Goal: Task Accomplishment & Management: Use online tool/utility

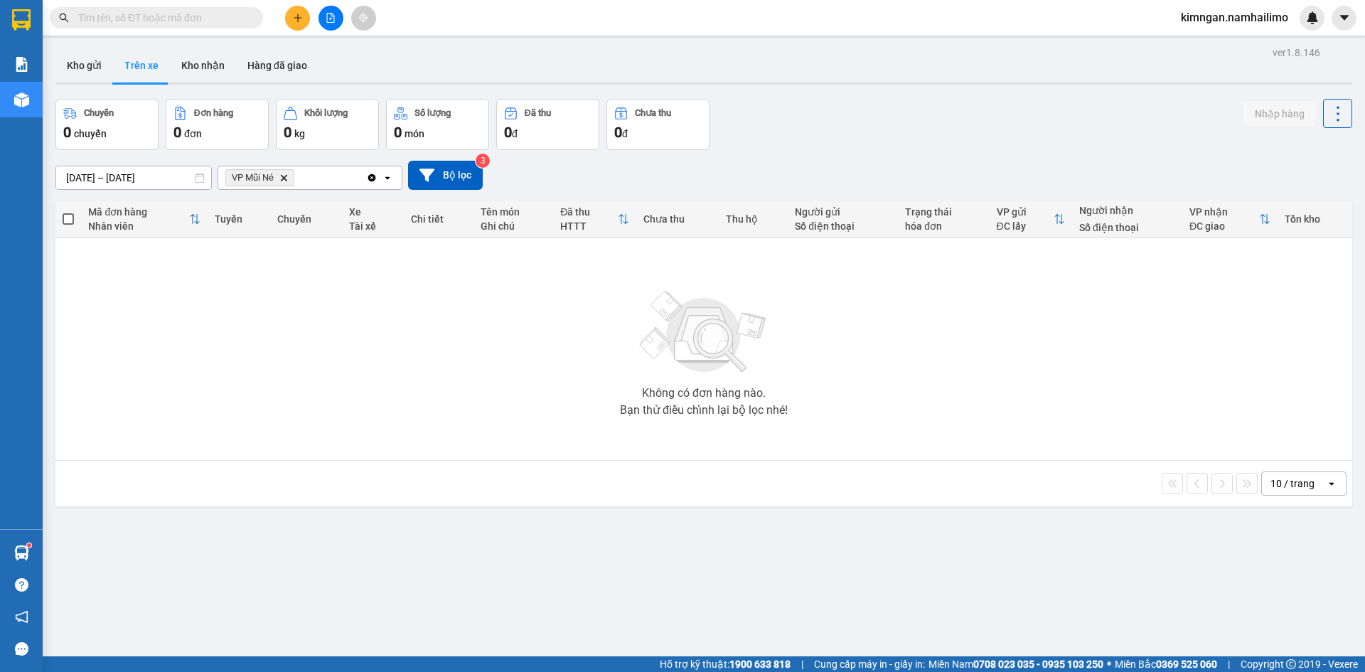
click at [283, 181] on icon "VP Mũi Né, close by backspace" at bounding box center [284, 177] width 6 height 6
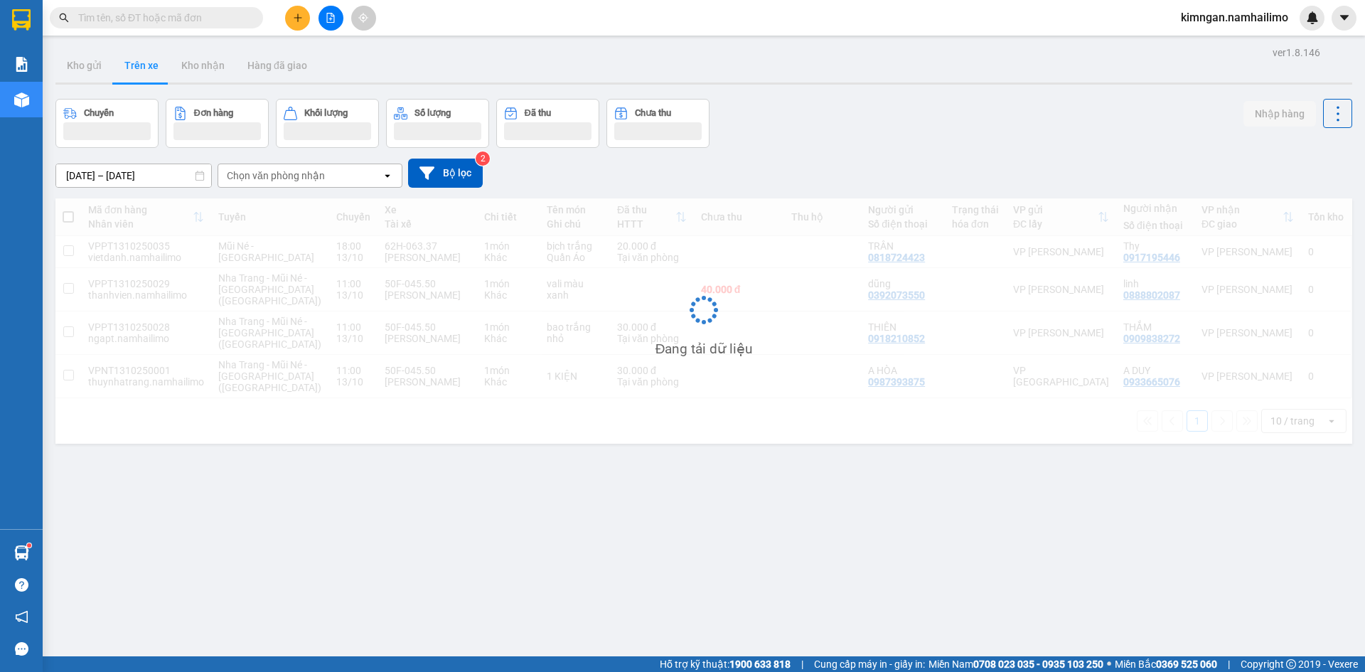
click at [298, 180] on div "Chọn văn phòng nhận" at bounding box center [276, 176] width 98 height 14
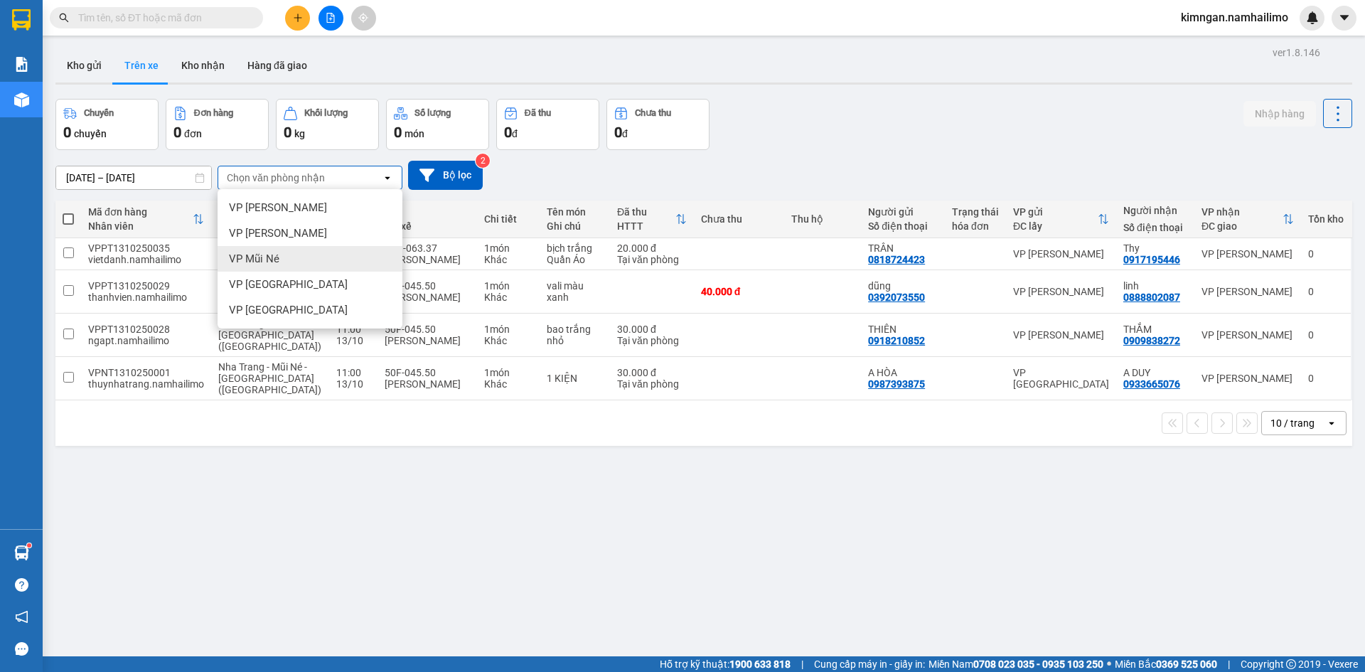
click at [287, 261] on div "VP Mũi Né" at bounding box center [310, 259] width 185 height 26
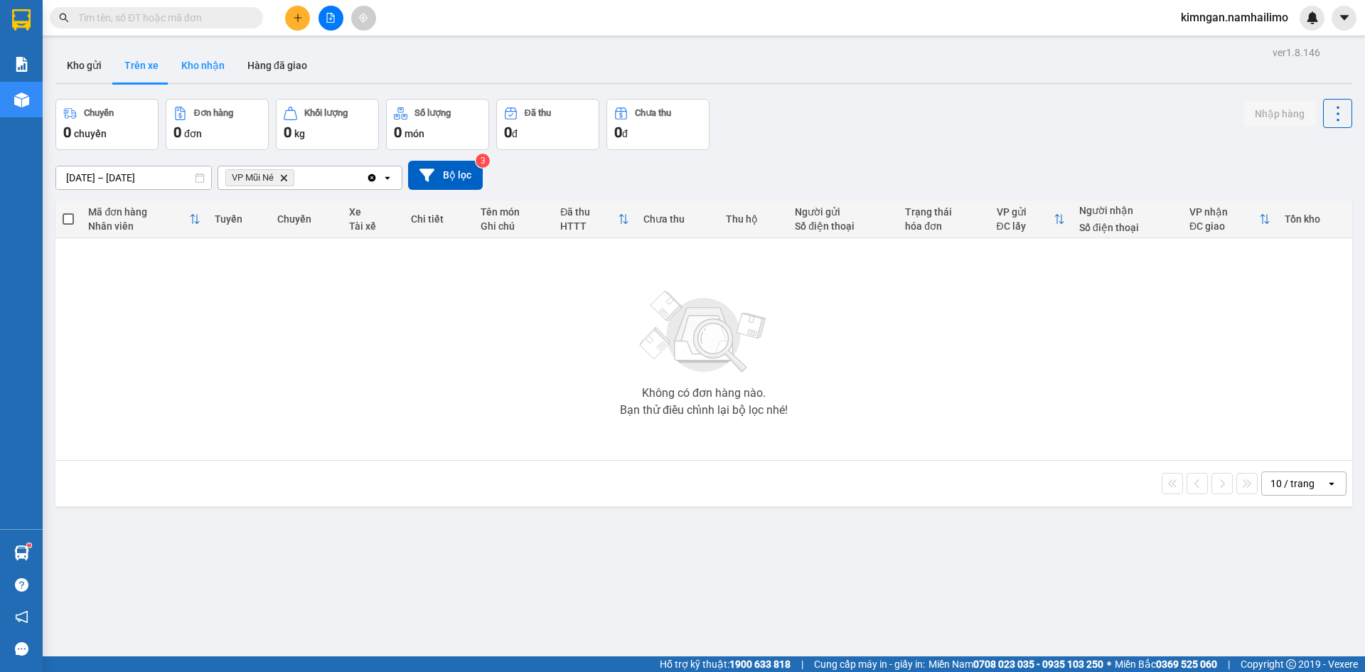
click at [197, 64] on button "Kho nhận" at bounding box center [203, 65] width 66 height 34
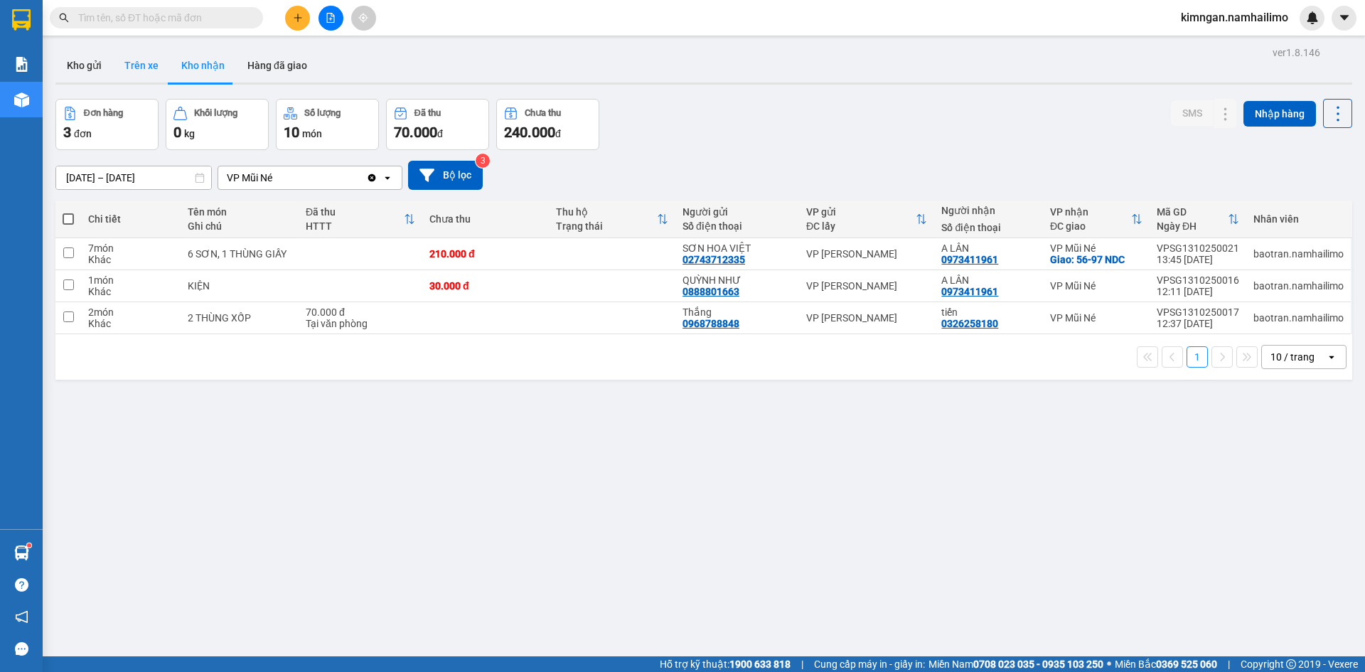
click at [135, 61] on button "Trên xe" at bounding box center [141, 65] width 57 height 34
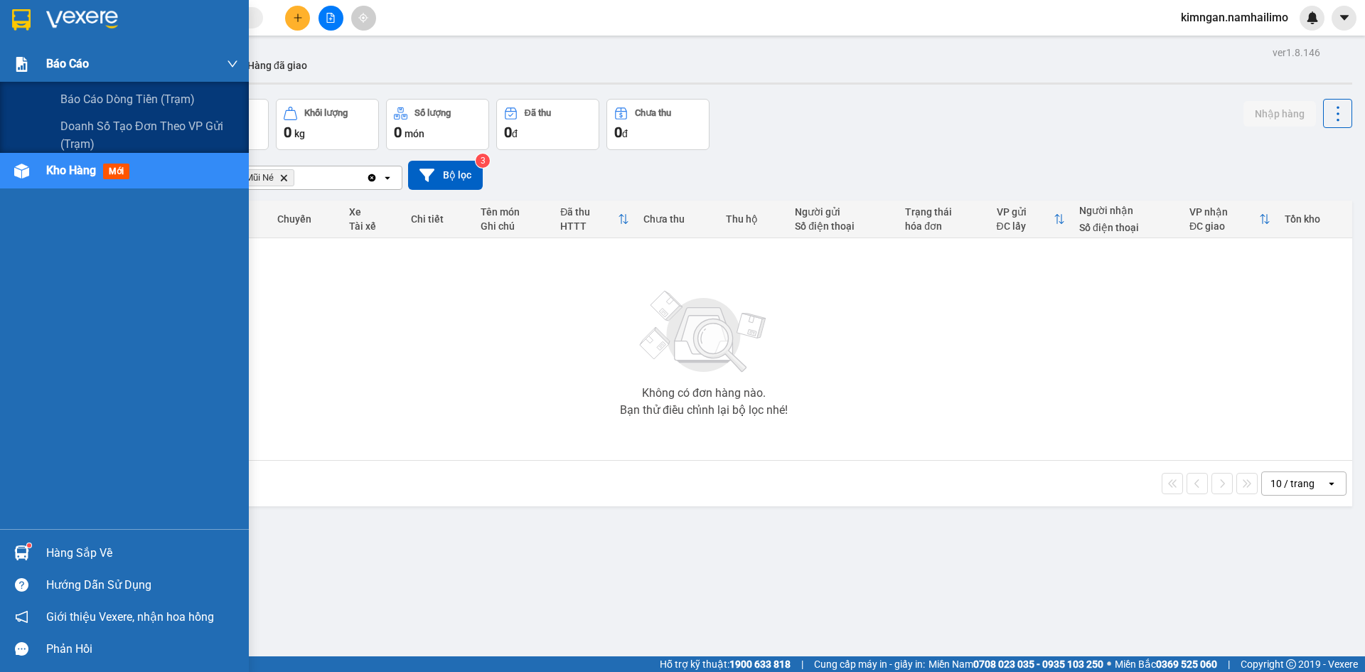
click at [14, 75] on div at bounding box center [21, 64] width 25 height 25
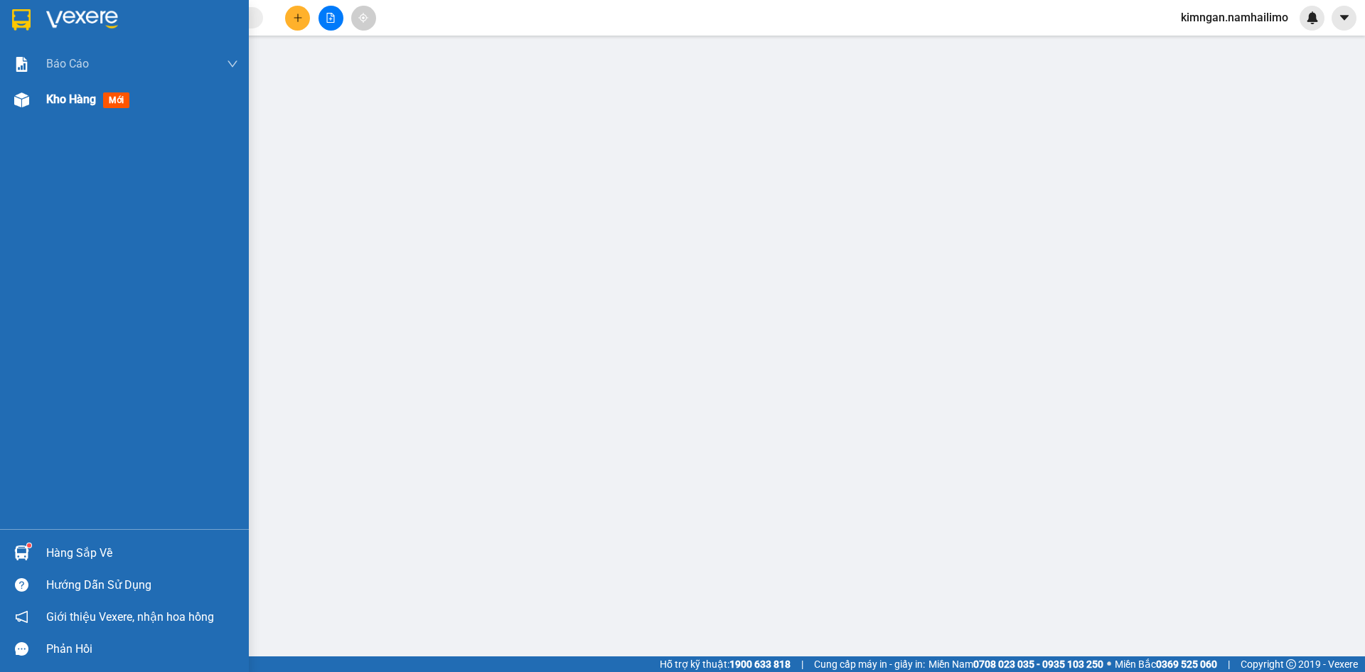
click at [80, 107] on div "Kho hàng mới" at bounding box center [90, 99] width 89 height 18
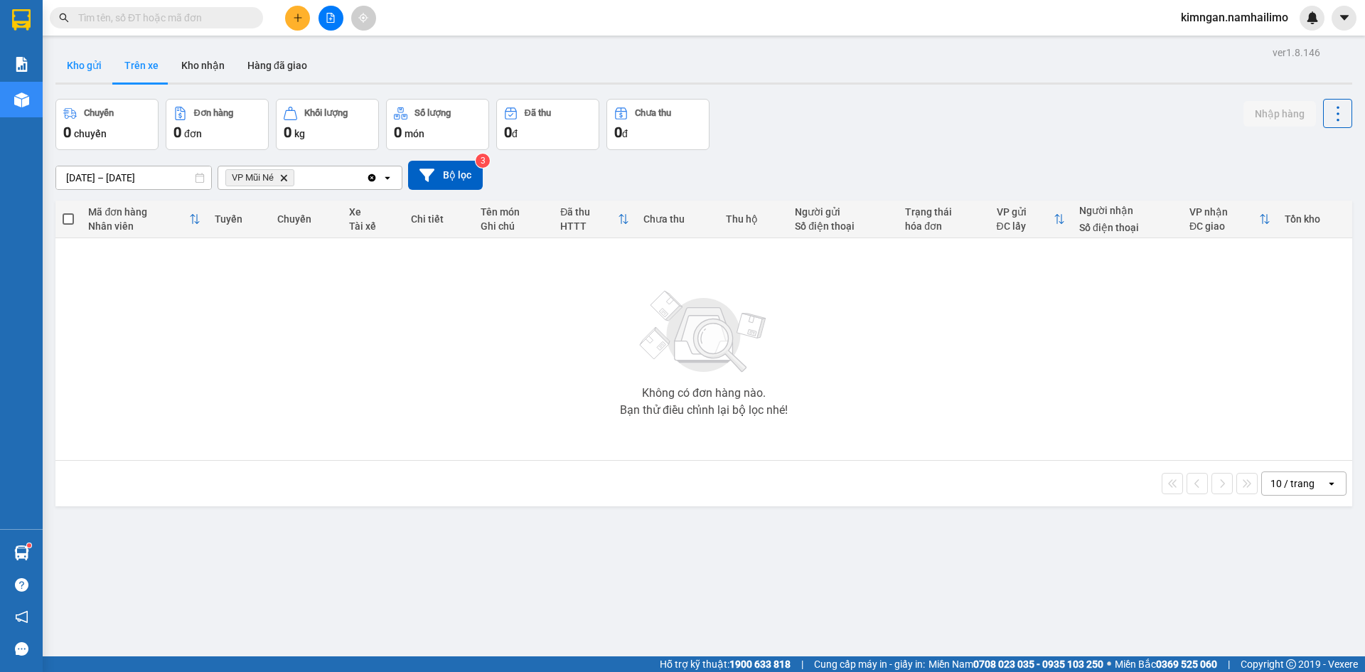
click at [111, 70] on button "Kho gửi" at bounding box center [84, 65] width 58 height 34
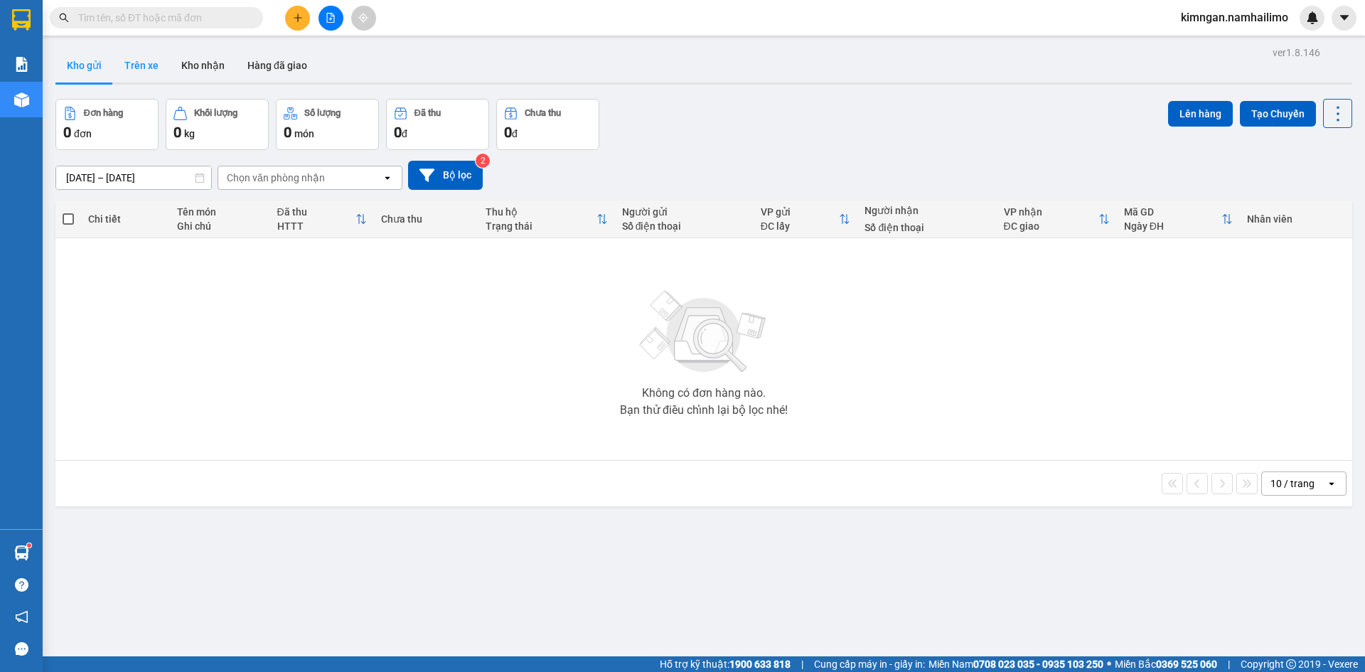
click at [154, 67] on button "Trên xe" at bounding box center [141, 65] width 57 height 34
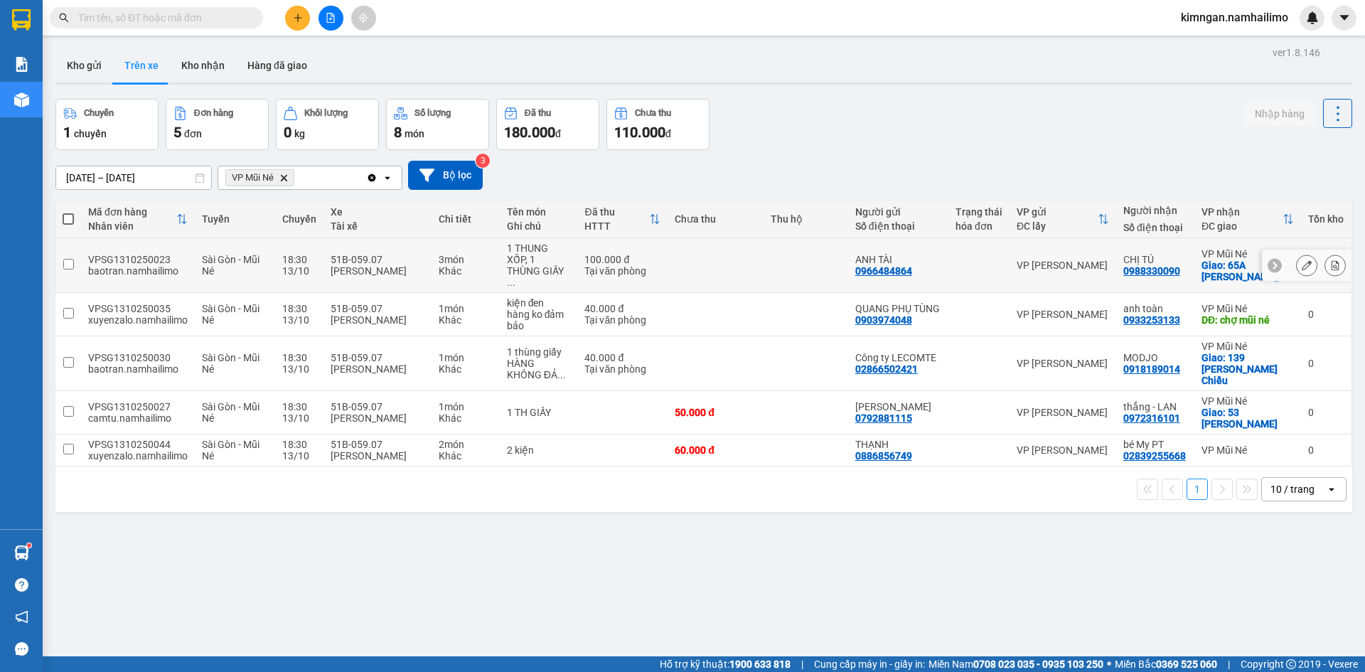
click at [744, 270] on td at bounding box center [716, 265] width 96 height 55
checkbox input "true"
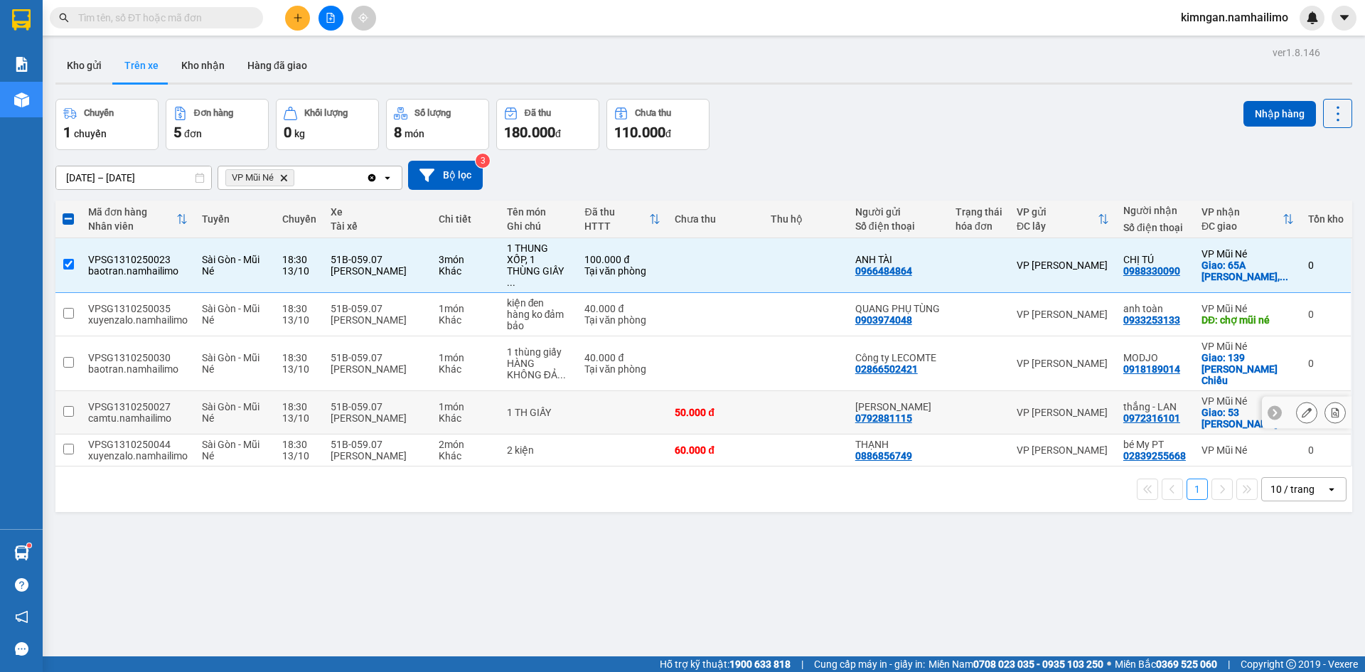
click at [779, 391] on td at bounding box center [806, 412] width 84 height 43
checkbox input "true"
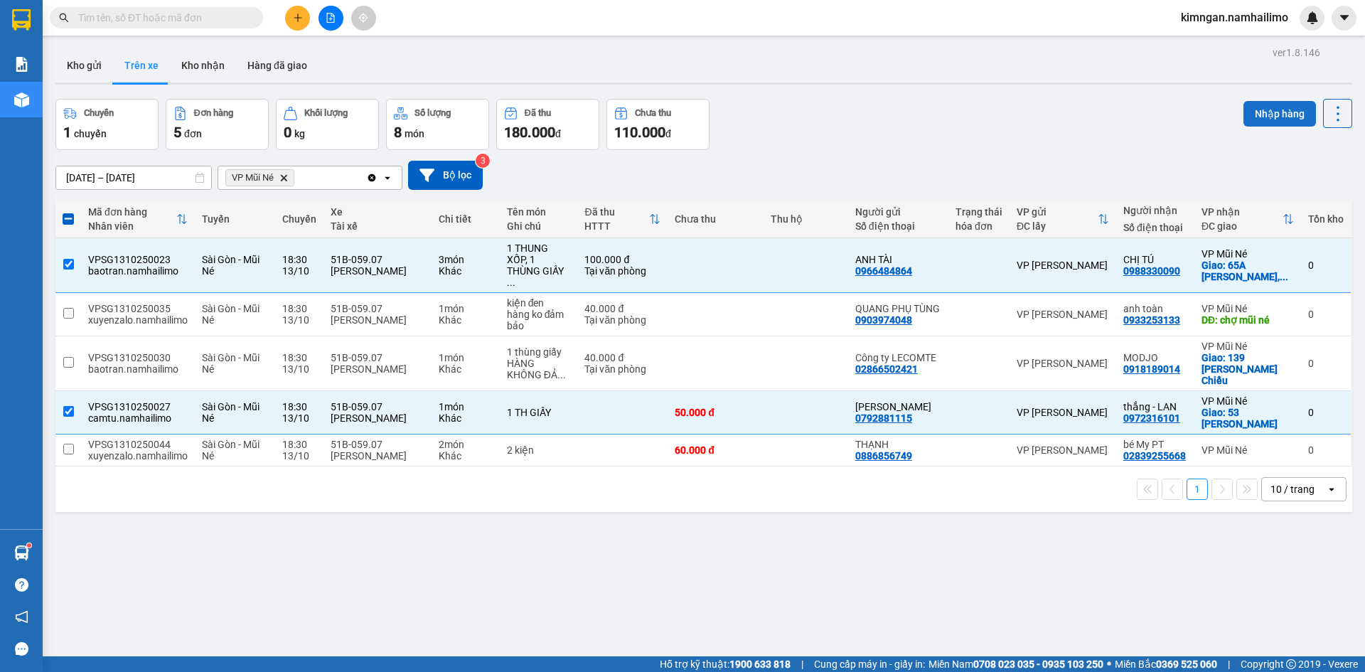
click at [1257, 119] on button "Nhập hàng" at bounding box center [1280, 114] width 73 height 26
checkbox input "false"
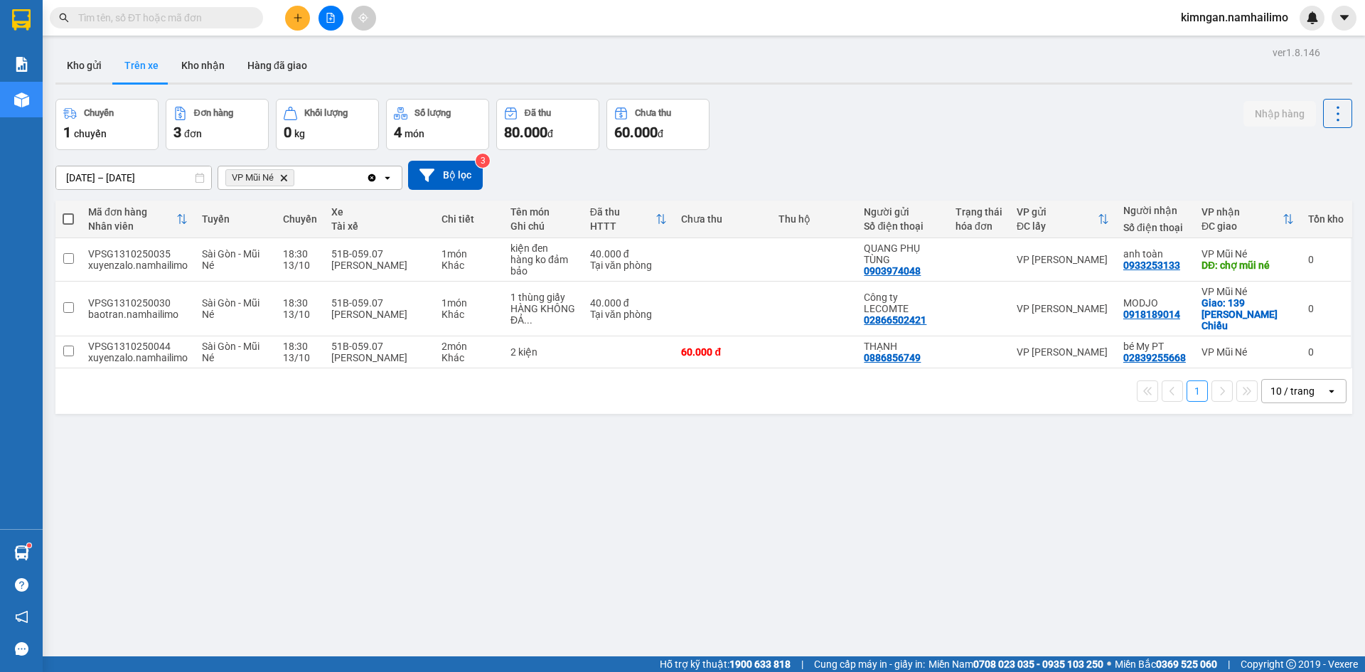
click at [197, 85] on div "Kho gửi Trên xe Kho nhận Hàng đã giao" at bounding box center [703, 67] width 1297 height 38
click at [206, 64] on button "Kho nhận" at bounding box center [203, 65] width 66 height 34
